Goal: Task Accomplishment & Management: Manage account settings

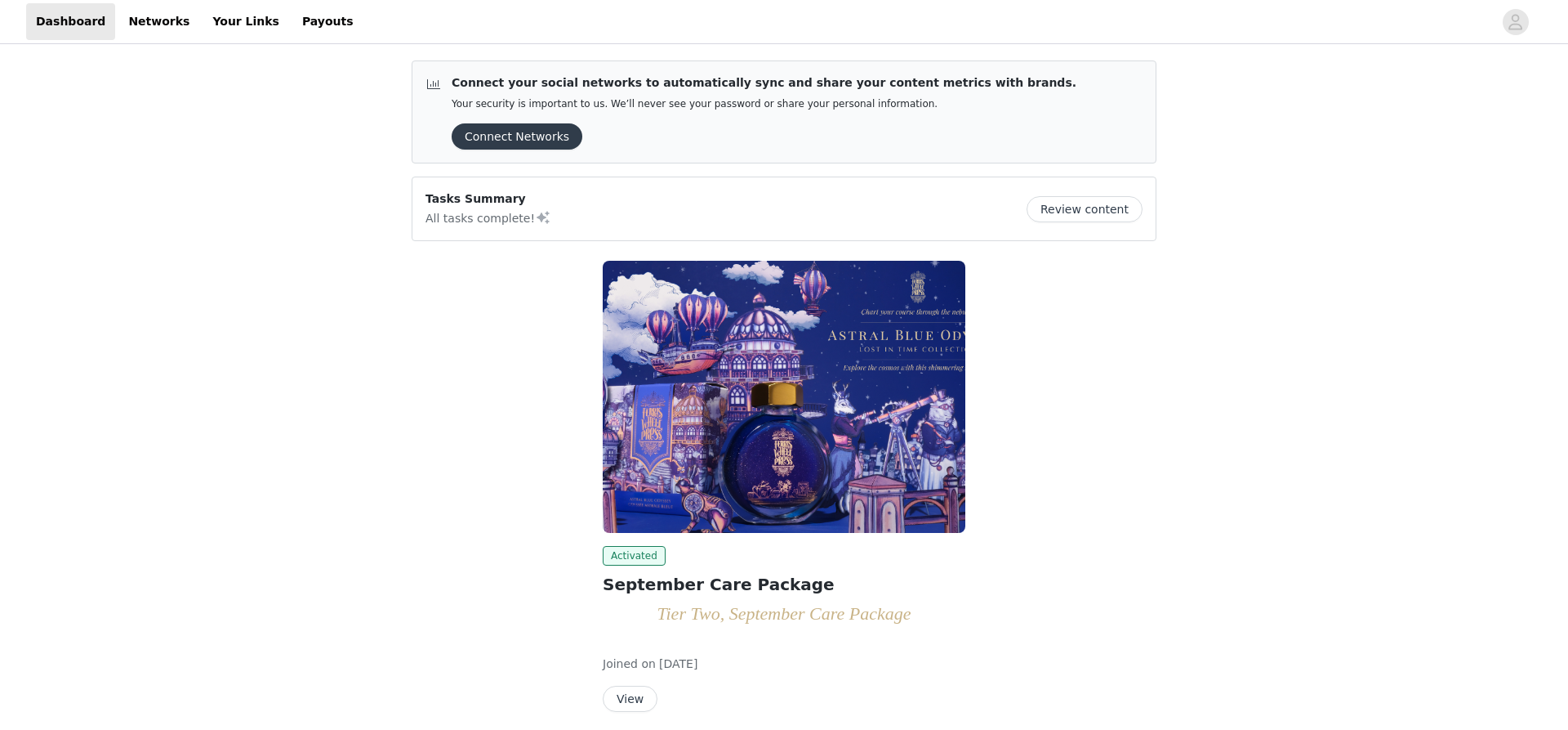
click at [1070, 194] on div "Tasks Summary All tasks complete! Review content" at bounding box center [784, 209] width 717 height 36
click at [1071, 201] on button "Review content" at bounding box center [1085, 209] width 116 height 26
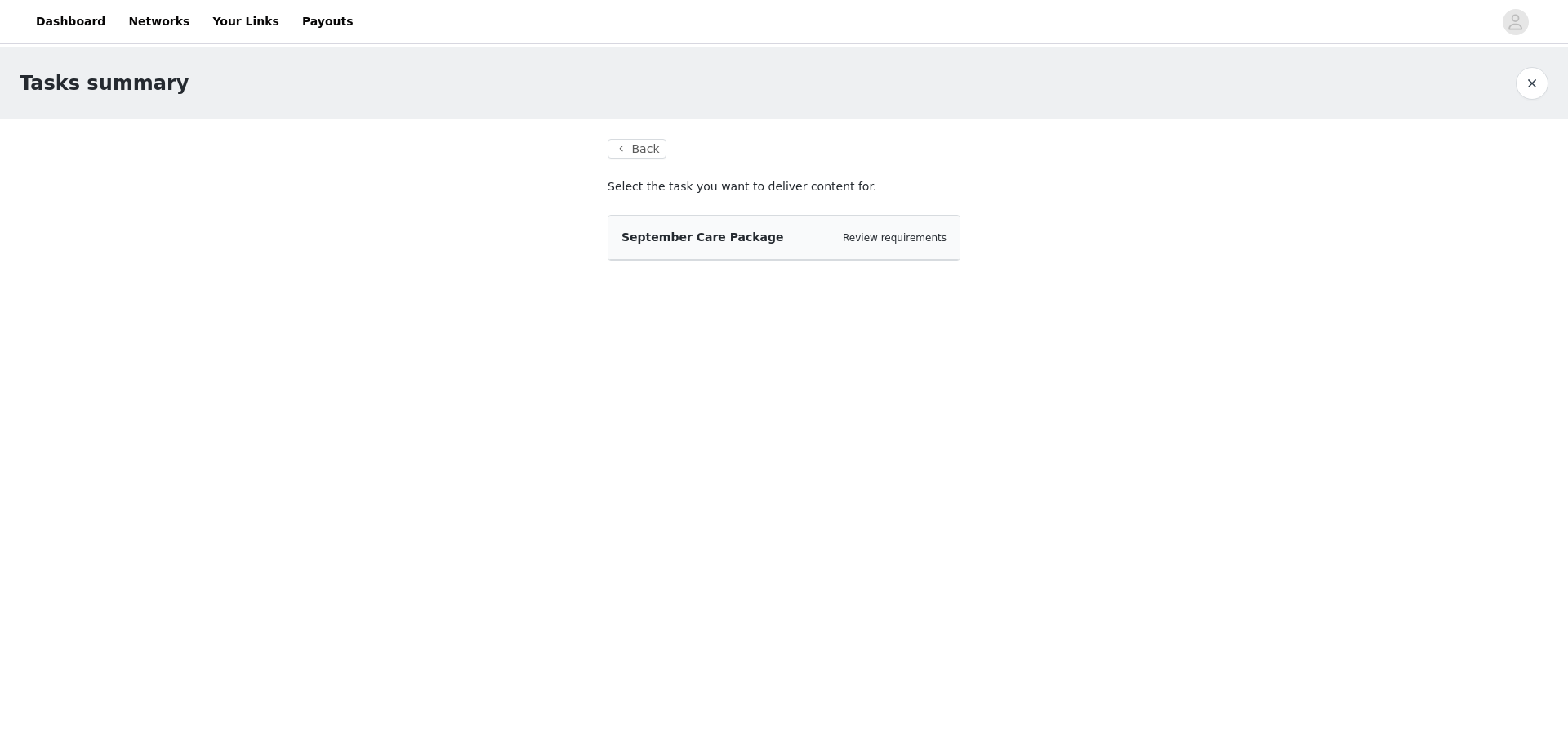
click at [769, 224] on div "September Care Package Review requirements" at bounding box center [784, 238] width 351 height 44
click at [743, 244] on span "September Care Package" at bounding box center [703, 237] width 163 height 13
click at [724, 186] on p "Select the task you want to deliver content for." at bounding box center [784, 186] width 353 height 17
click at [627, 147] on button "Back" at bounding box center [637, 148] width 59 height 20
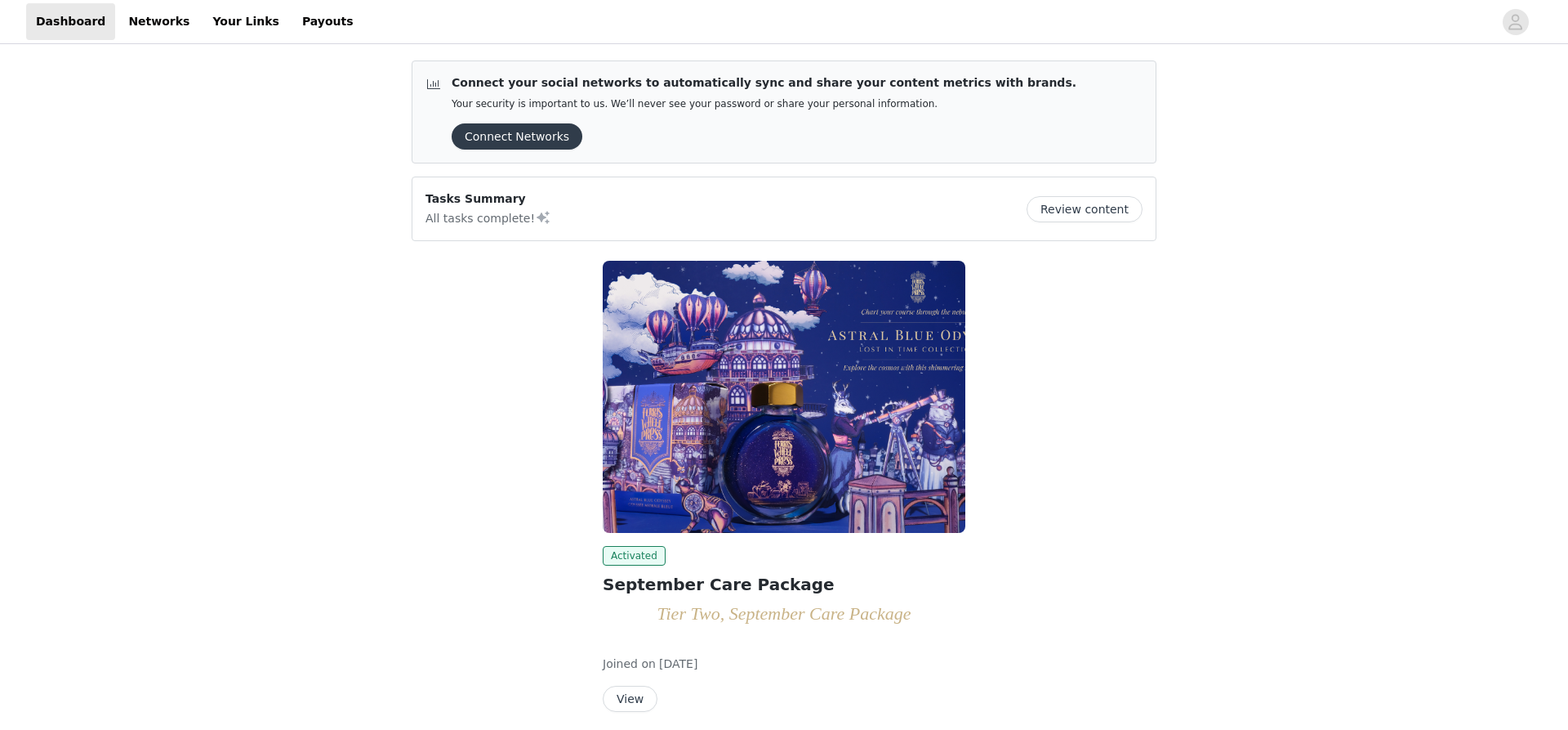
scroll to position [64, 0]
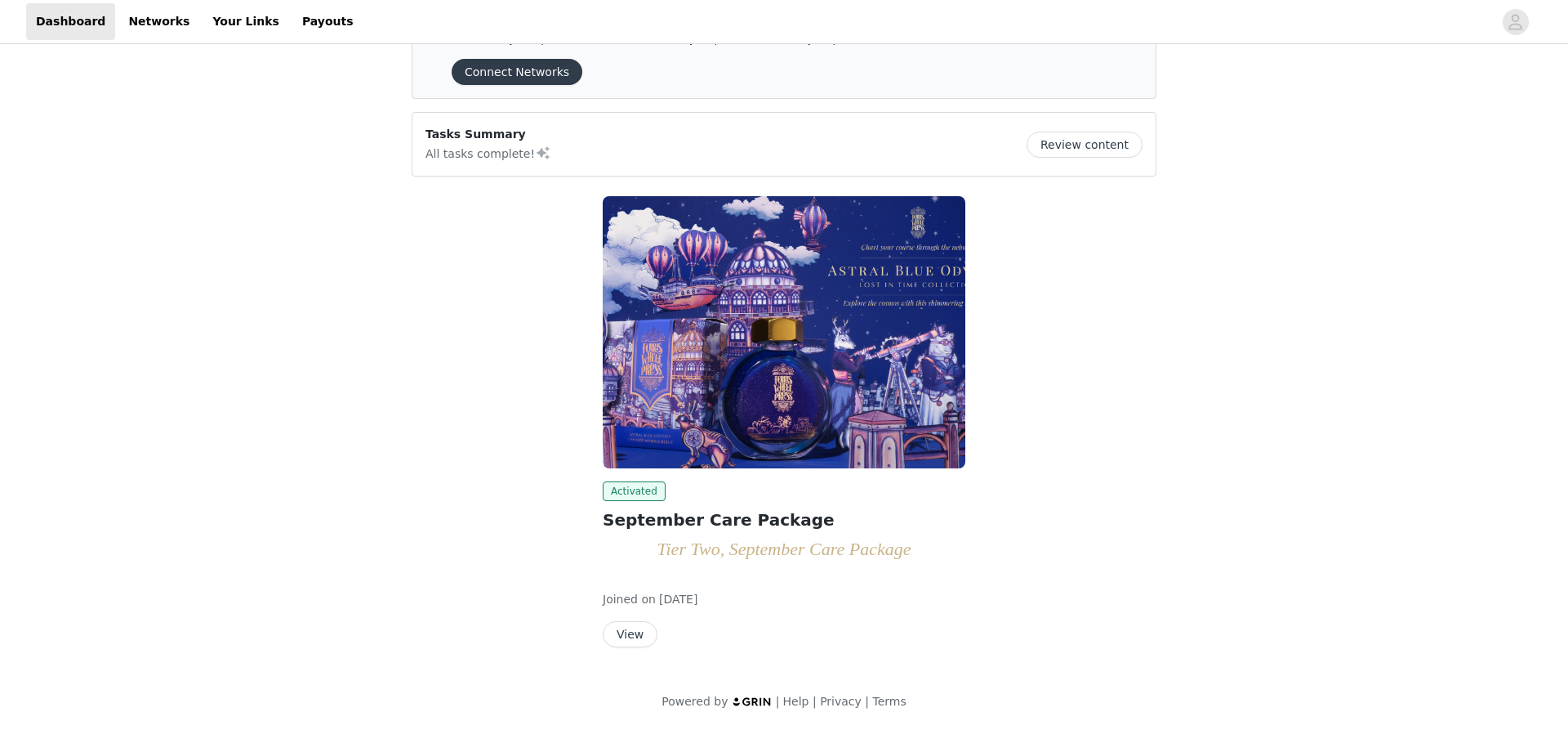
click at [794, 292] on img at bounding box center [784, 332] width 362 height 272
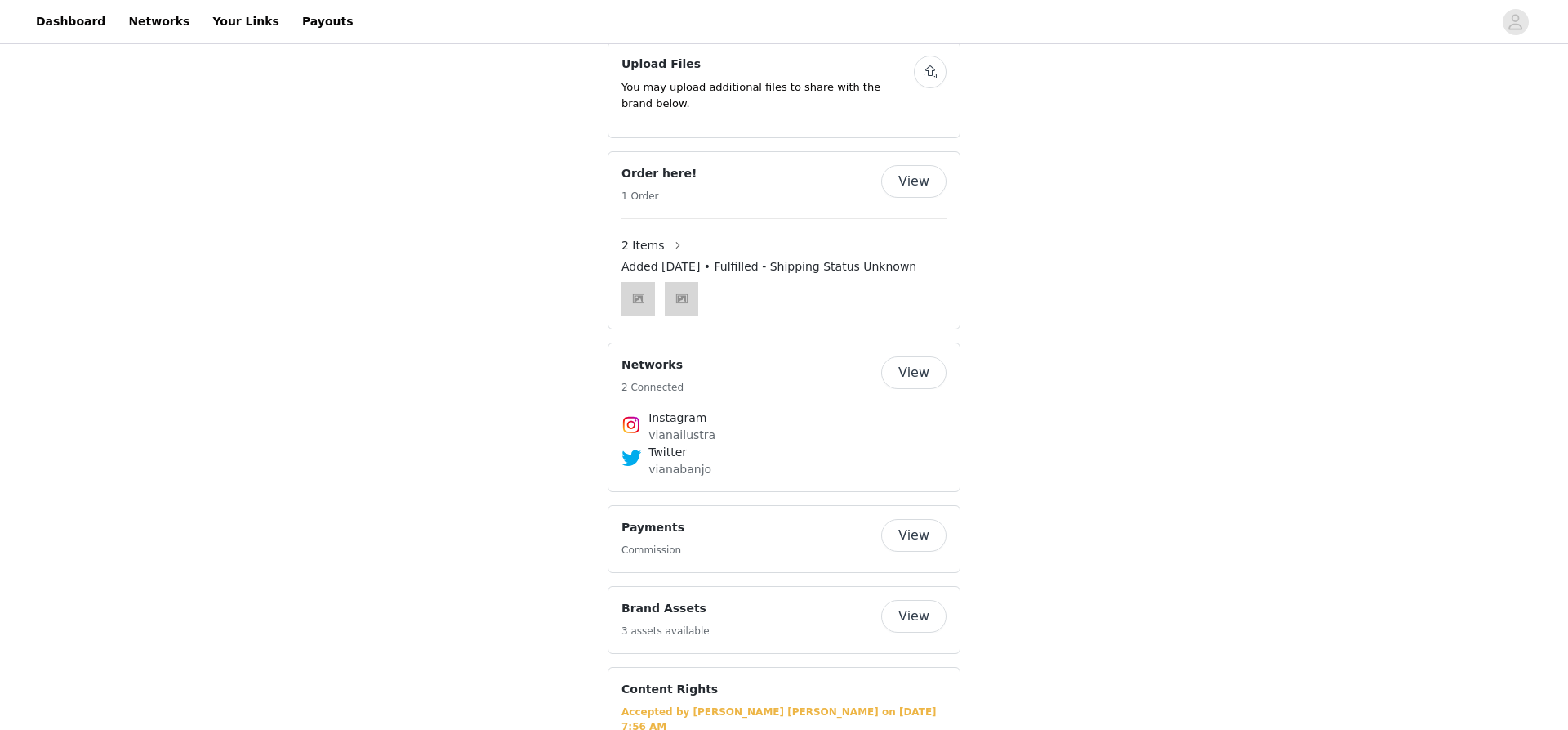
scroll to position [2476, 0]
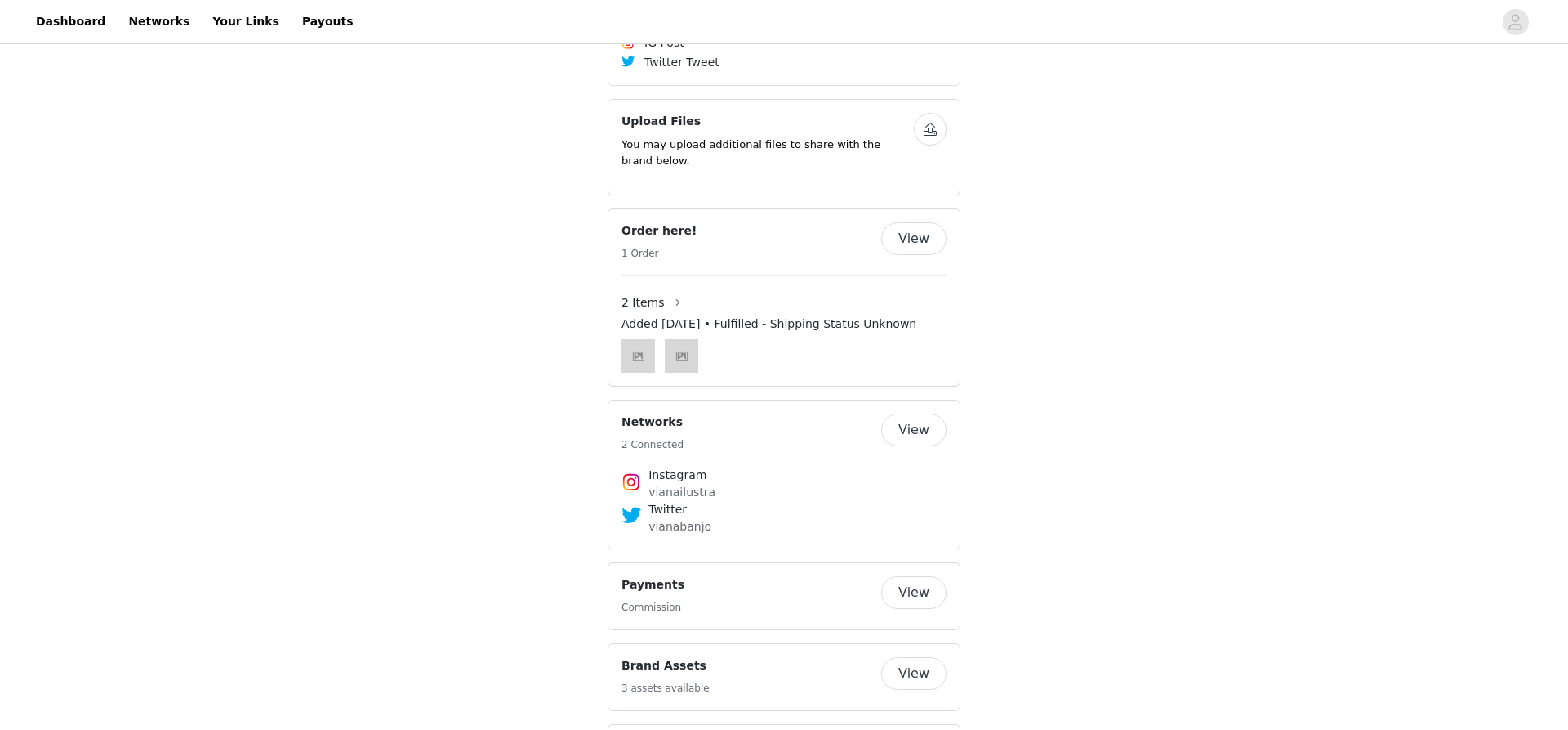
click at [905, 577] on button "View" at bounding box center [914, 592] width 65 height 33
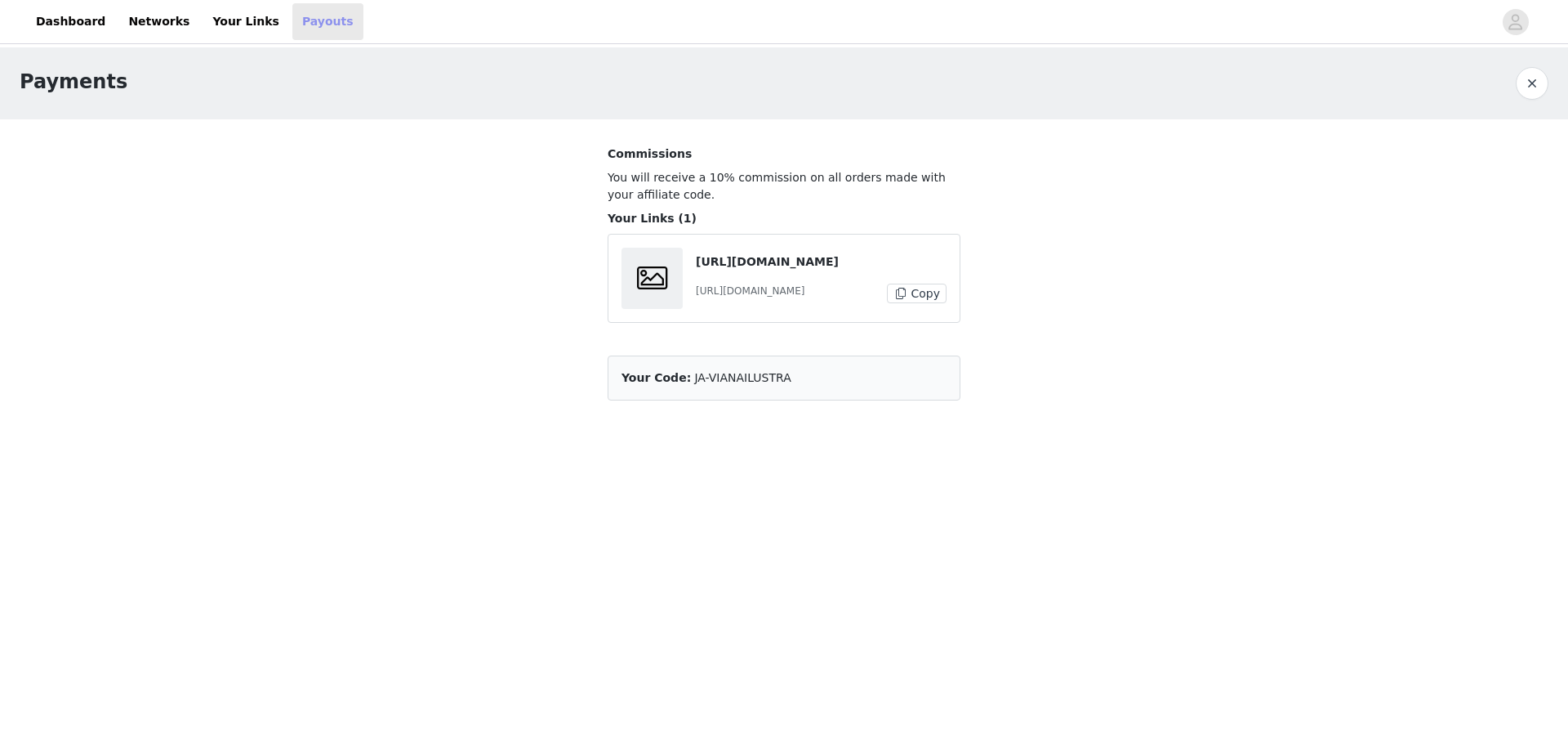
click at [292, 23] on link "Payouts" at bounding box center [328, 22] width 71 height 36
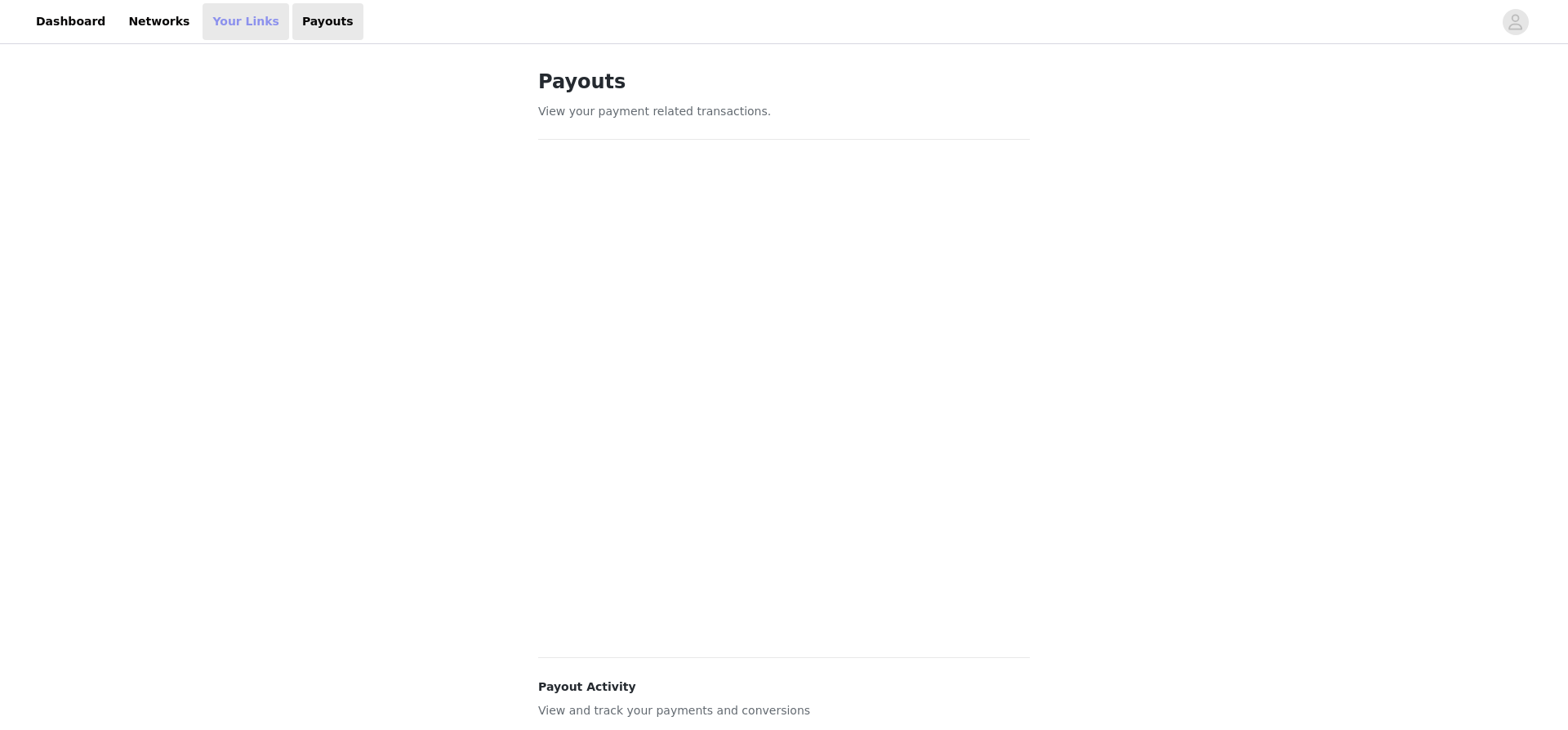
click at [203, 22] on link "Your Links" at bounding box center [246, 22] width 87 height 36
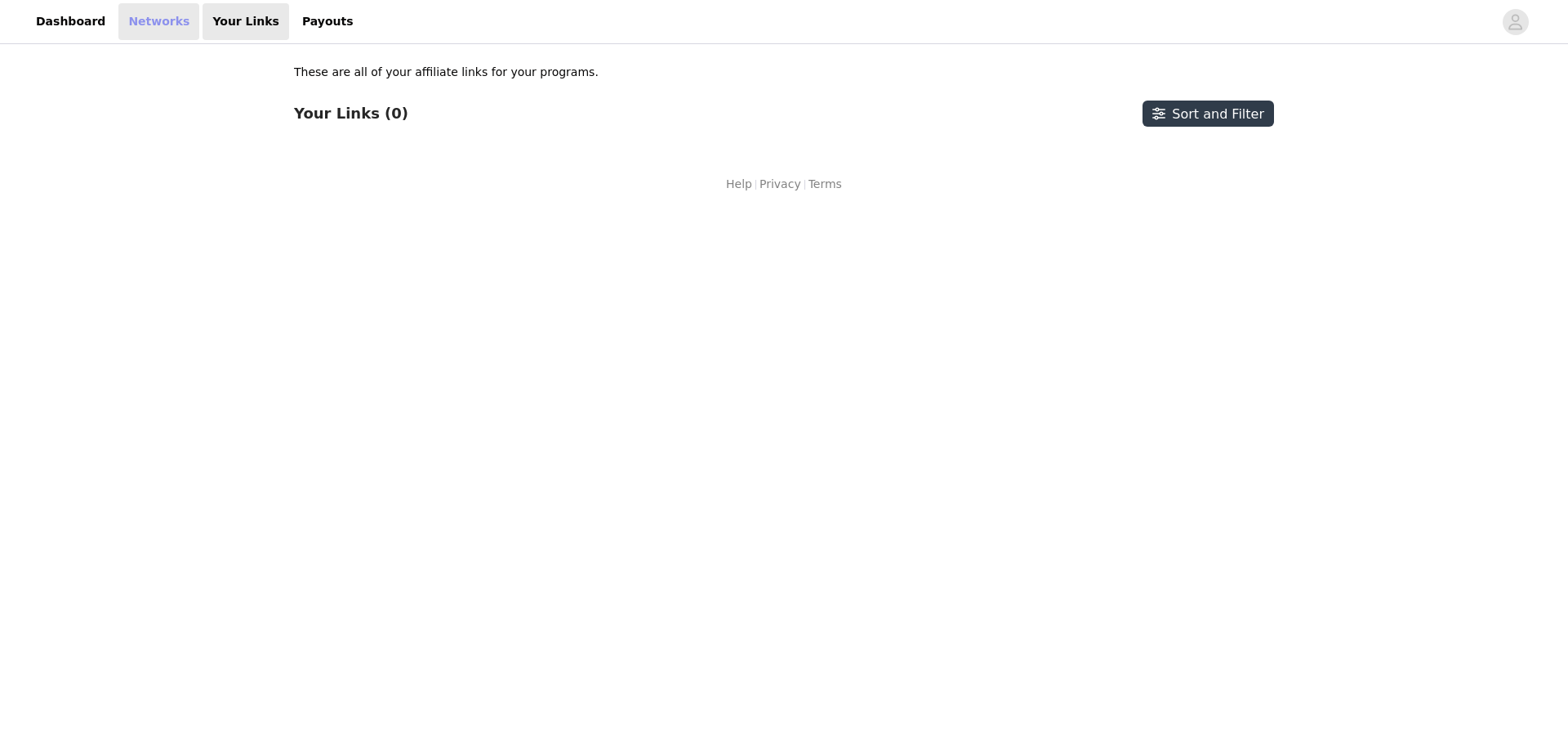
click at [120, 22] on link "Networks" at bounding box center [159, 22] width 81 height 36
